Goal: Navigation & Orientation: Find specific page/section

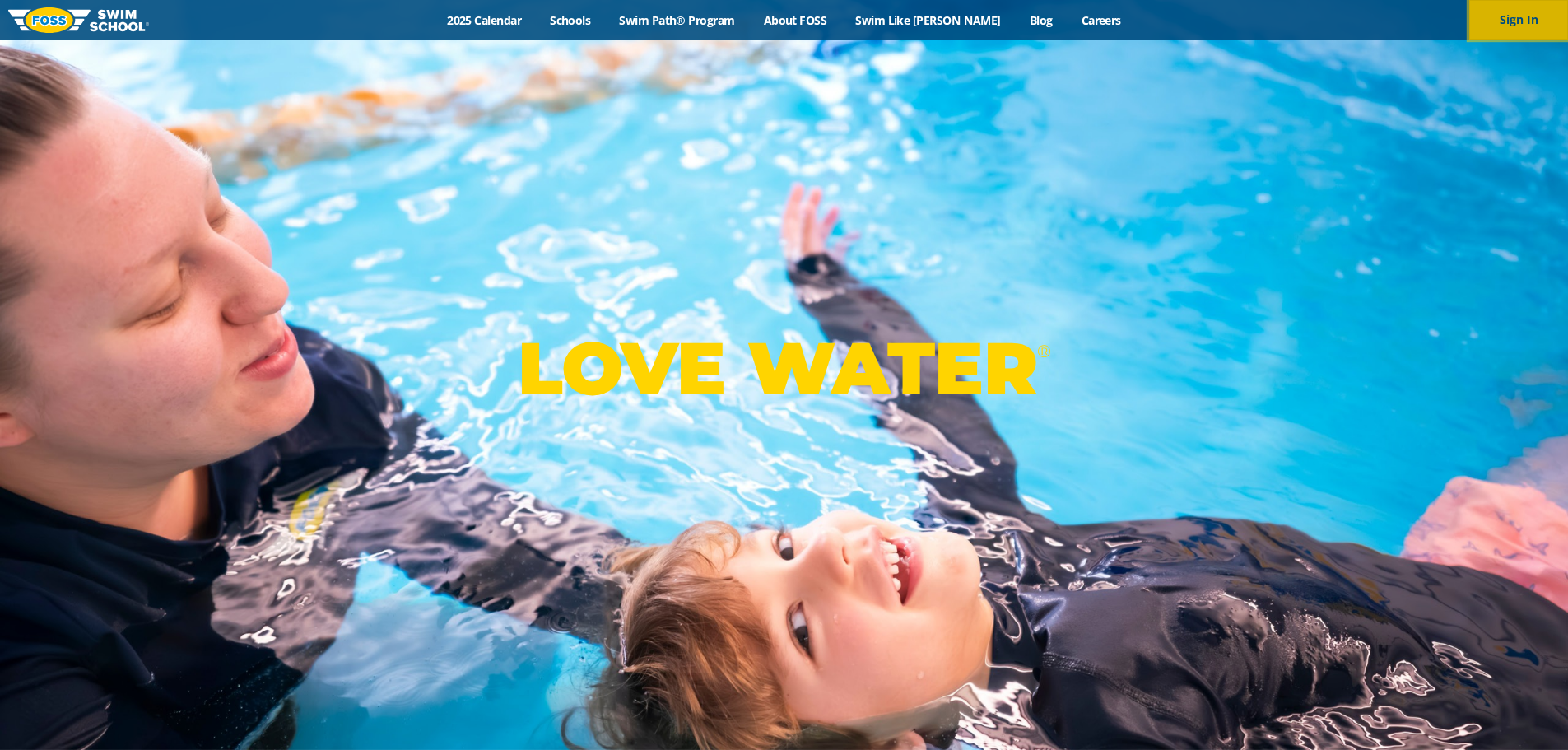
click at [1513, 19] on button "Sign In" at bounding box center [1519, 19] width 98 height 40
click at [811, 14] on link "About FOSS" at bounding box center [795, 20] width 93 height 15
